Goal: Task Accomplishment & Management: Complete application form

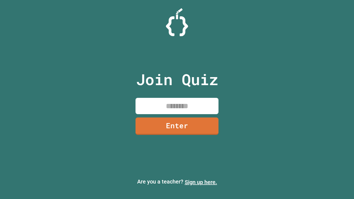
click at [201, 182] on link "Sign up here." at bounding box center [201, 182] width 32 height 7
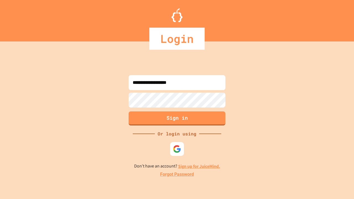
type input "**********"
